Goal: Task Accomplishment & Management: Manage account settings

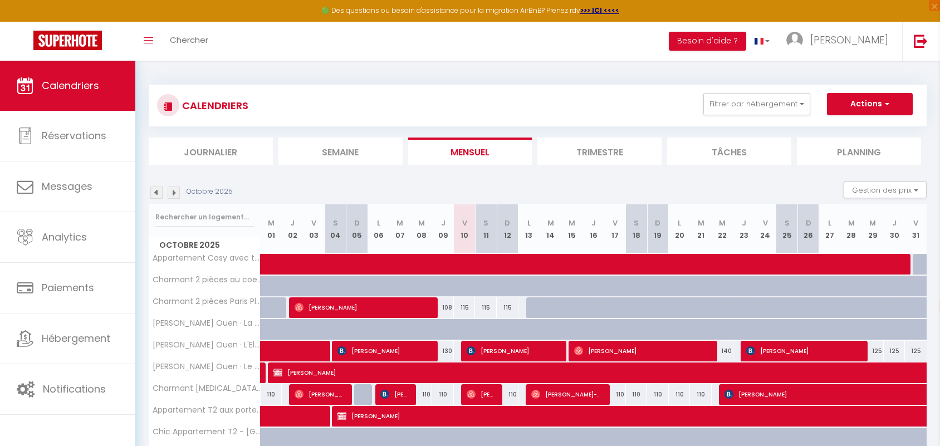
select select "0"
select select "4894"
select select "fr"
click at [539, 340] on span "[PERSON_NAME]" at bounding box center [514, 350] width 94 height 21
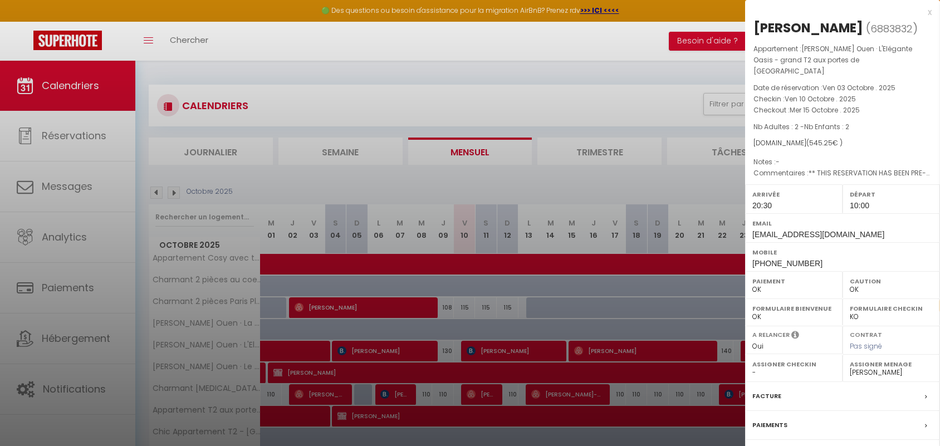
select select "38947"
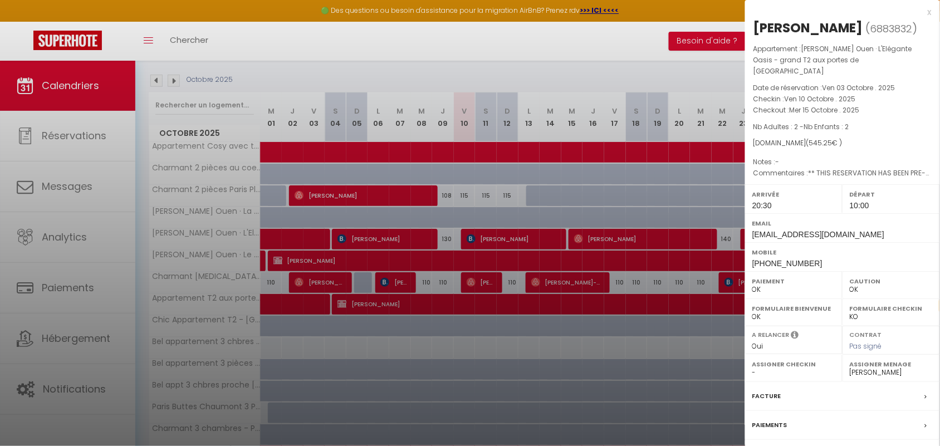
scroll to position [112, 0]
click at [586, 240] on div at bounding box center [470, 223] width 940 height 446
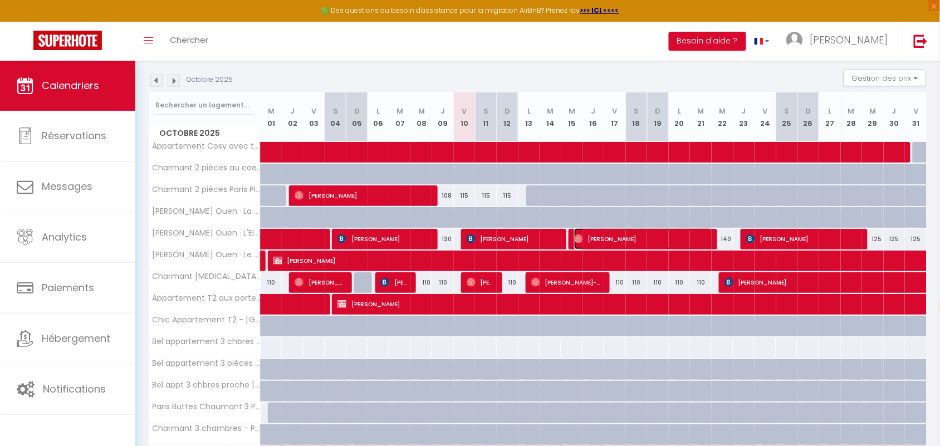
click at [586, 241] on span "[PERSON_NAME]" at bounding box center [643, 238] width 138 height 21
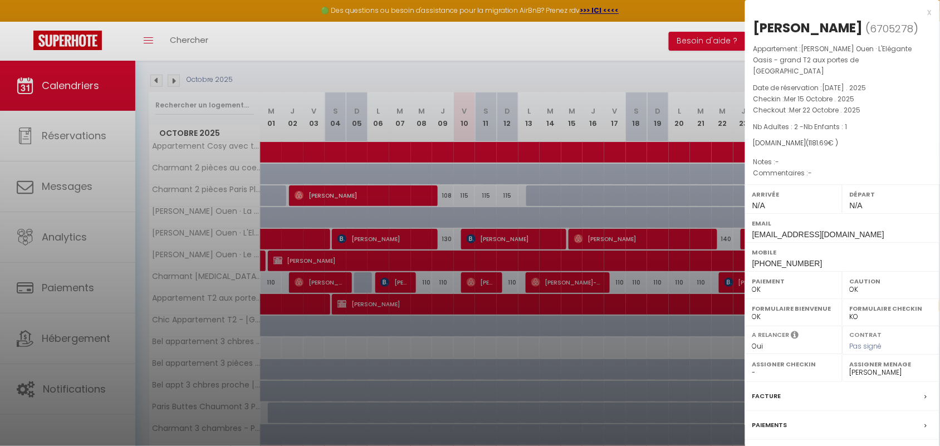
click at [543, 287] on div at bounding box center [470, 223] width 940 height 446
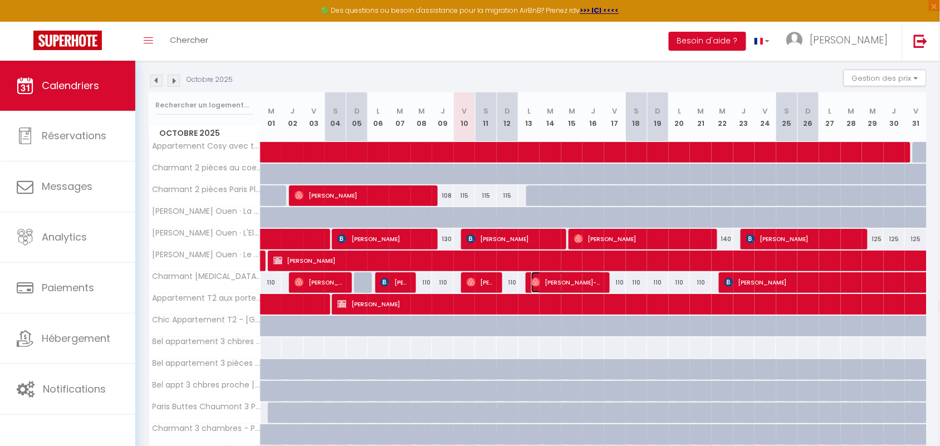
click at [543, 287] on span "[PERSON_NAME]-Van-Can" at bounding box center [567, 282] width 72 height 21
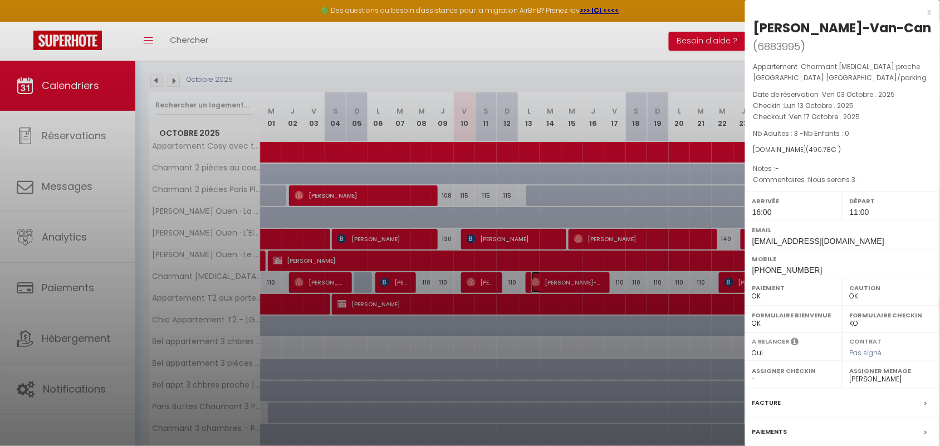
select select "1"
click at [394, 240] on div at bounding box center [470, 223] width 940 height 446
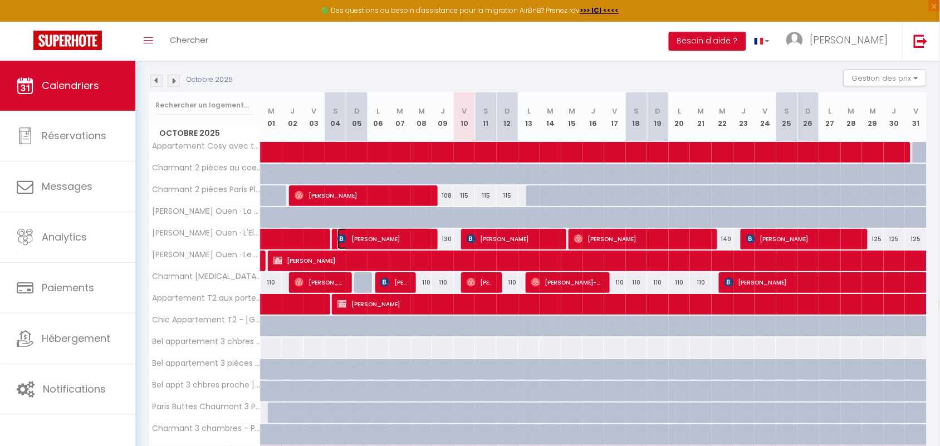
click at [394, 240] on span "[PERSON_NAME]" at bounding box center [385, 238] width 94 height 21
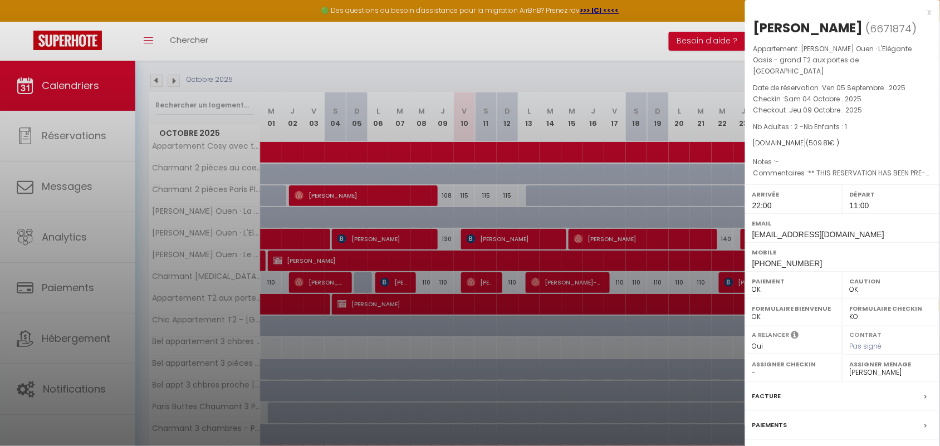
click at [928, 9] on div "x" at bounding box center [838, 12] width 187 height 13
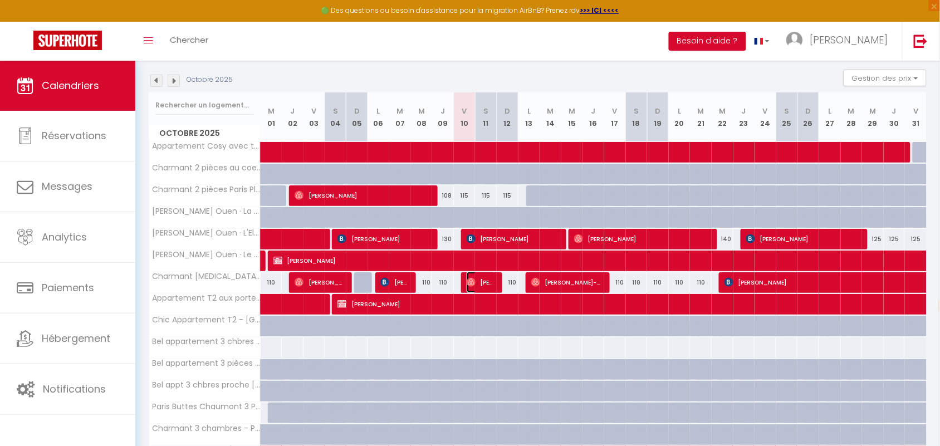
click at [475, 280] on img at bounding box center [471, 282] width 9 height 9
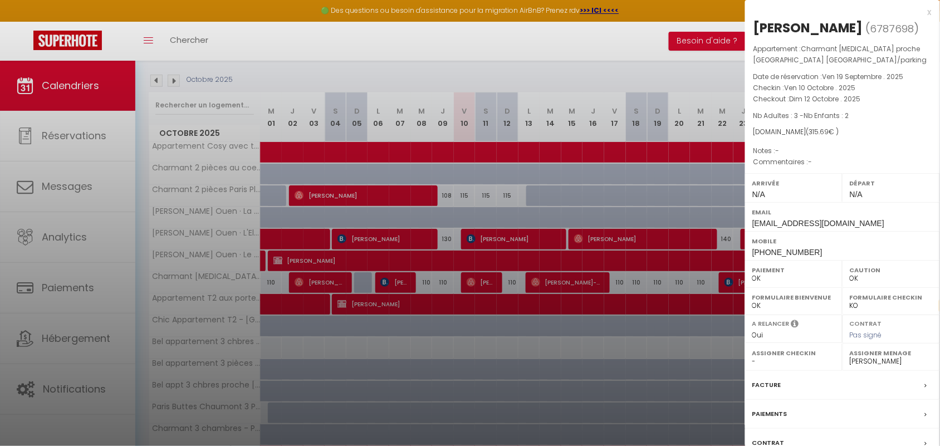
click at [931, 14] on div "x" at bounding box center [838, 12] width 187 height 13
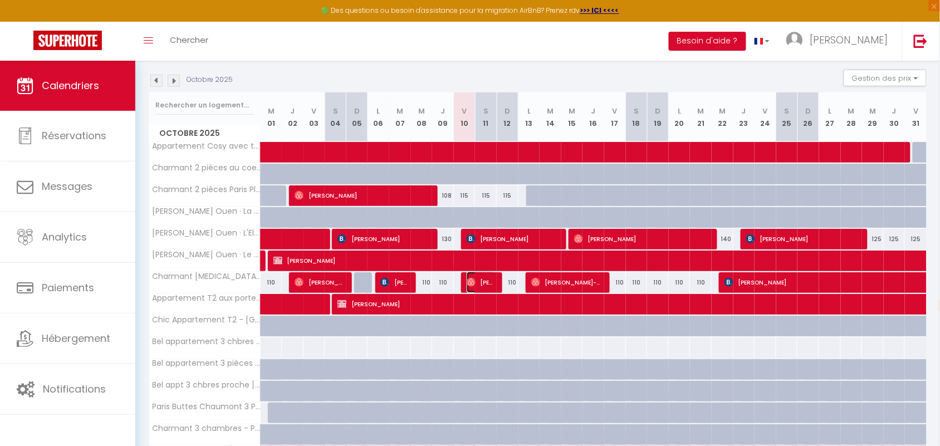
click at [477, 280] on span "[PERSON_NAME]" at bounding box center [481, 282] width 29 height 21
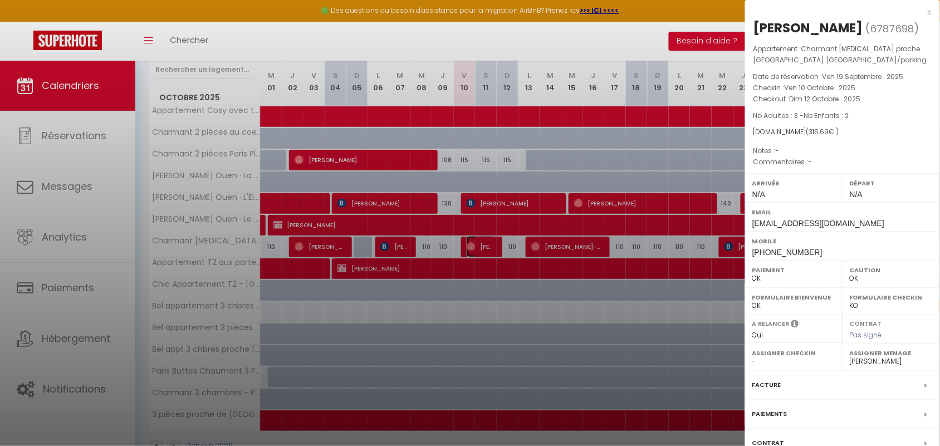
scroll to position [182, 0]
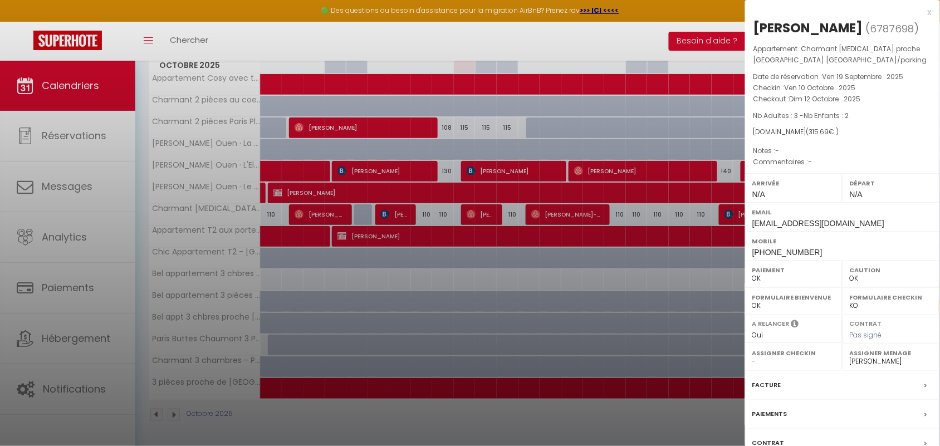
click at [930, 9] on div "x" at bounding box center [838, 12] width 187 height 13
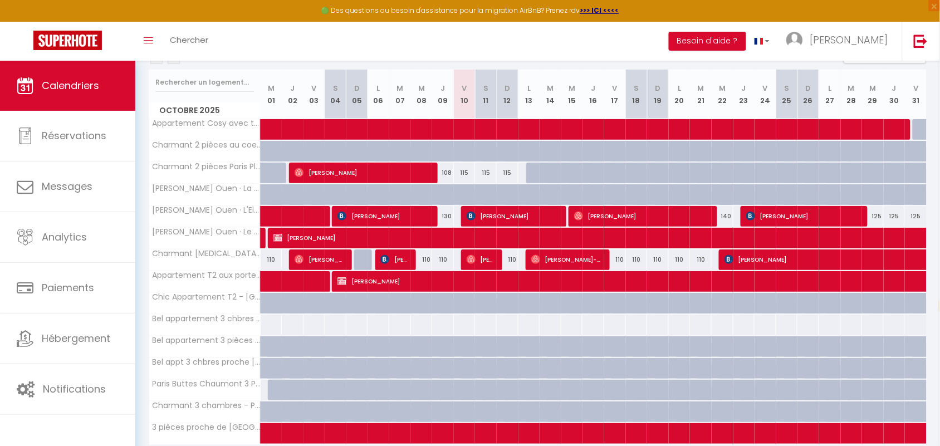
scroll to position [112, 0]
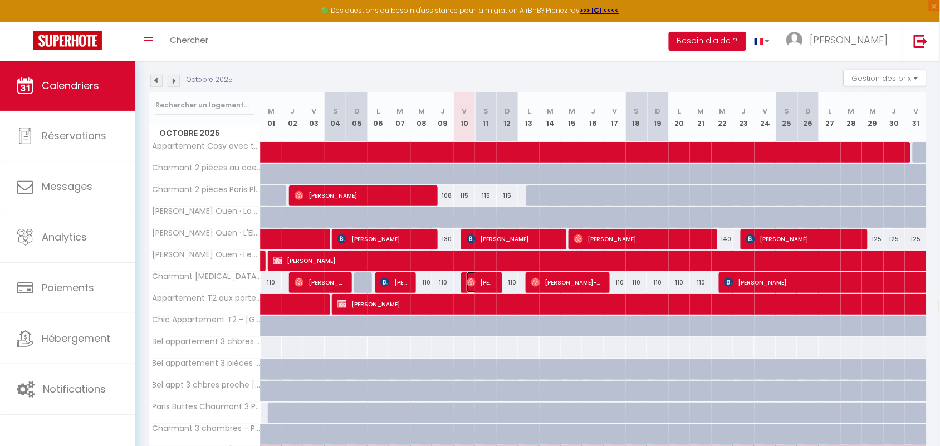
click at [487, 284] on span "[PERSON_NAME]" at bounding box center [481, 282] width 29 height 21
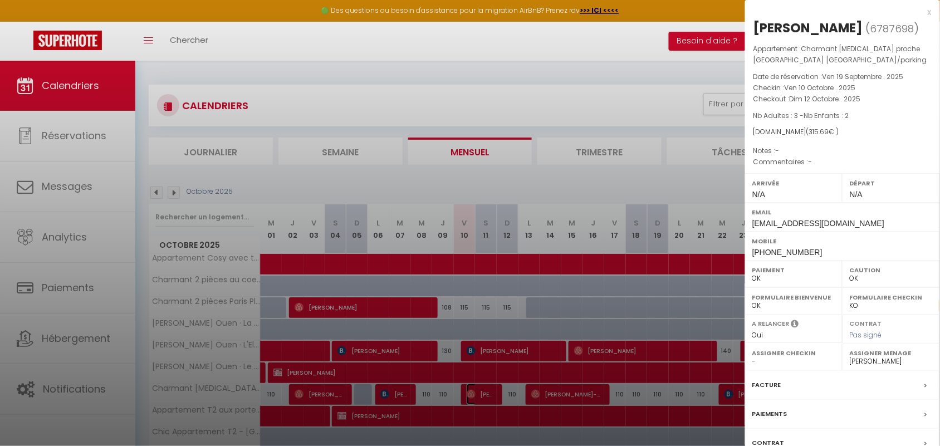
scroll to position [182, 0]
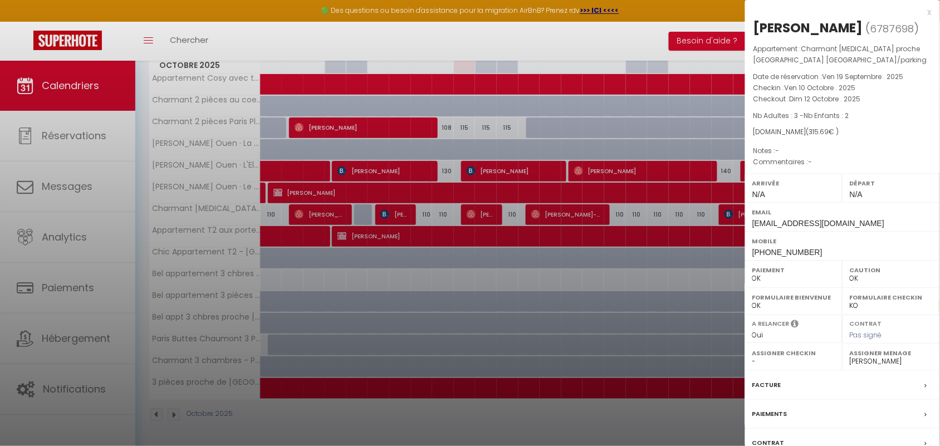
click at [46, 181] on div at bounding box center [470, 223] width 940 height 446
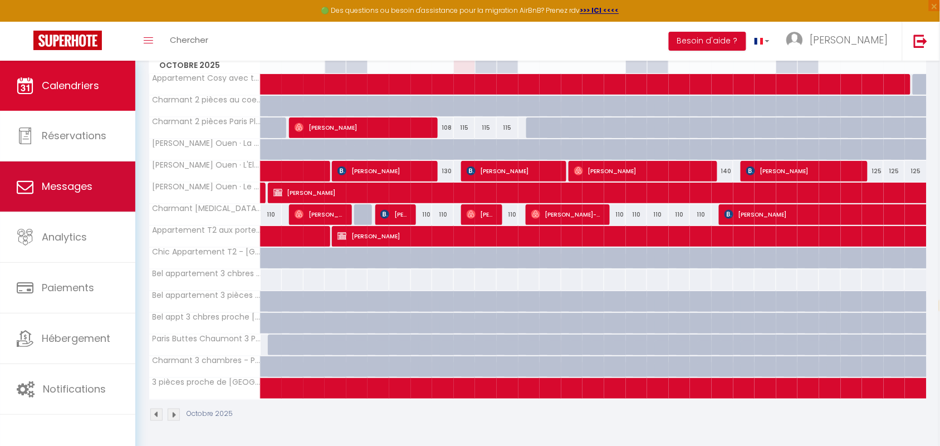
click at [56, 189] on span "Messages" at bounding box center [67, 186] width 51 height 14
select select "message"
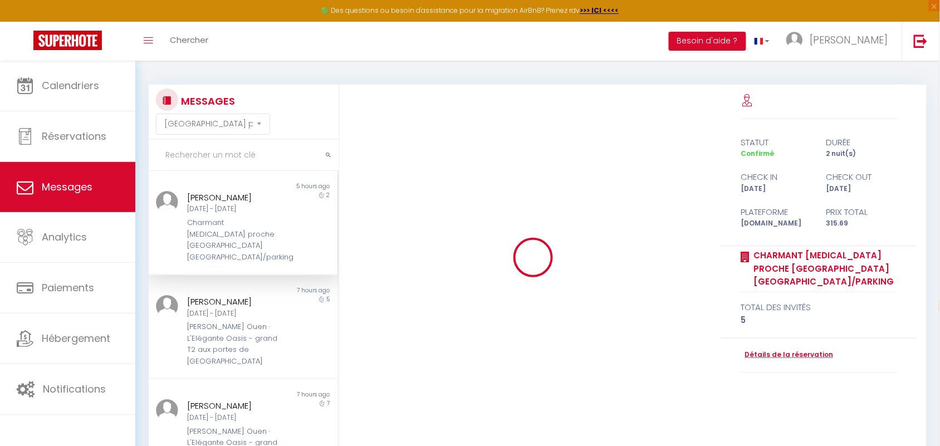
click at [261, 226] on div "Charmant [MEDICAL_DATA] proche [GEOGRAPHIC_DATA] [GEOGRAPHIC_DATA]/parking" at bounding box center [235, 240] width 95 height 46
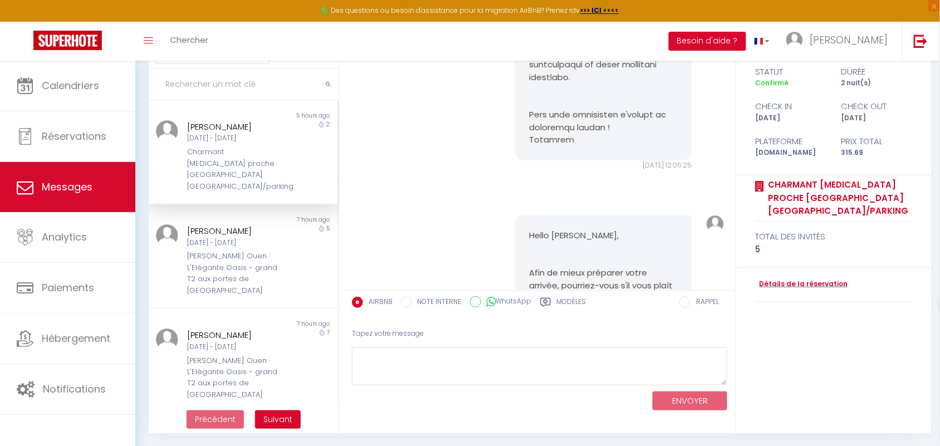
scroll to position [4390, 0]
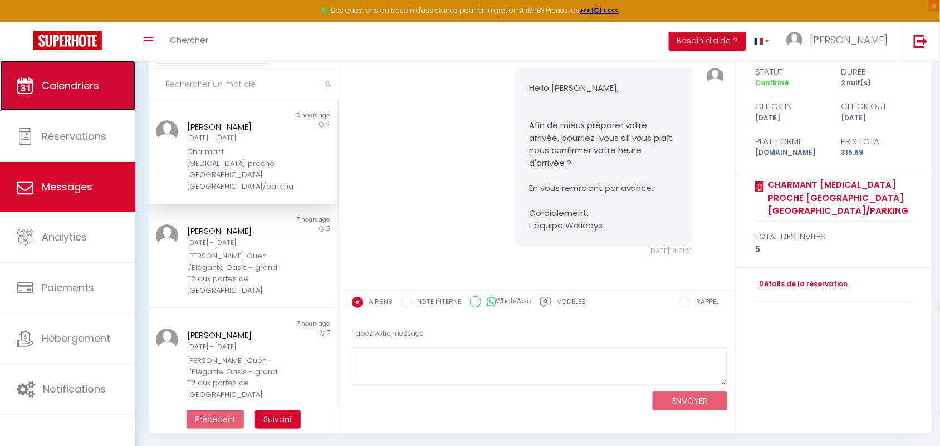
click at [48, 90] on span "Calendriers" at bounding box center [70, 86] width 57 height 14
